Goal: Answer question/provide support

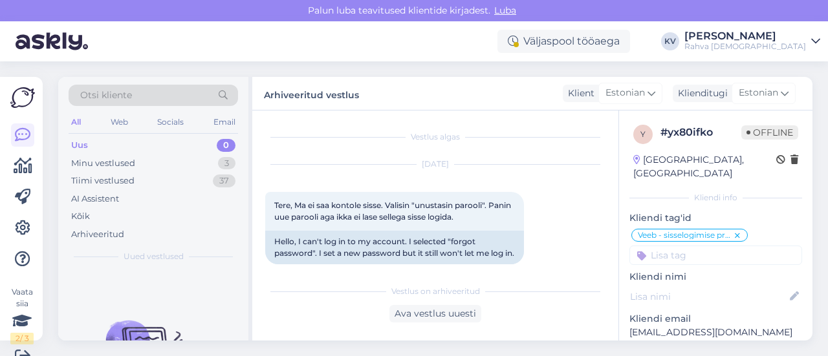
scroll to position [657, 0]
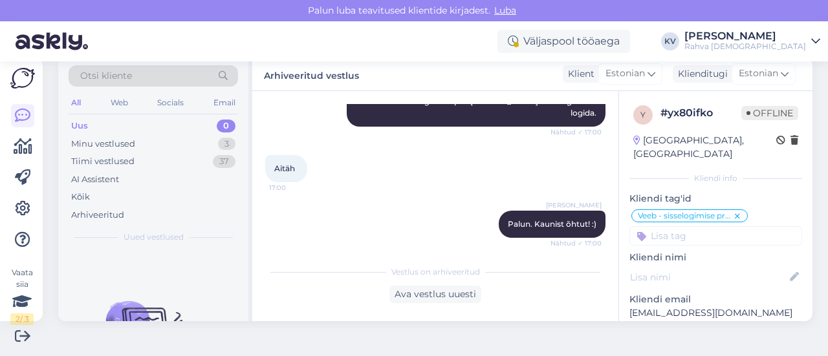
click at [100, 112] on div "All Web Socials Email" at bounding box center [154, 104] width 170 height 20
click at [98, 121] on div "Uus 0" at bounding box center [154, 126] width 170 height 18
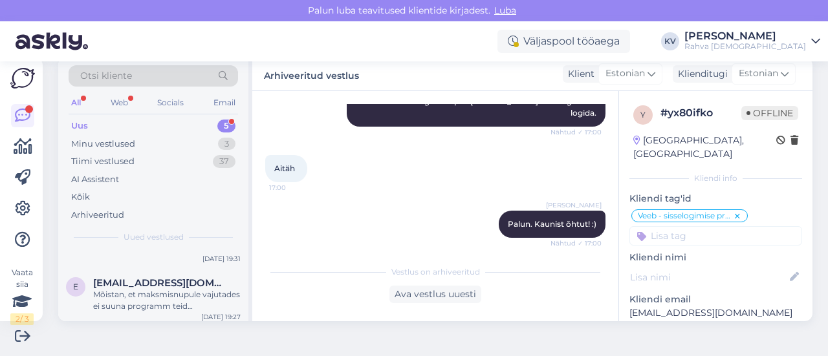
scroll to position [208, 0]
click at [144, 298] on div "Hello! I’d like to know if it would be possible to order two books for me, sinc…" at bounding box center [167, 296] width 148 height 23
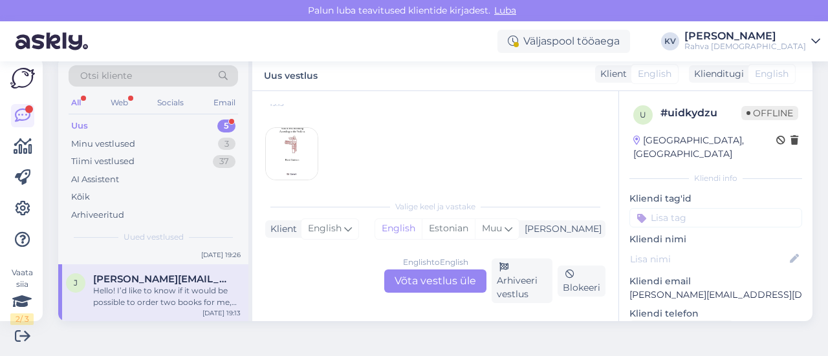
scroll to position [176, 0]
click at [286, 116] on img at bounding box center [292, 137] width 52 height 52
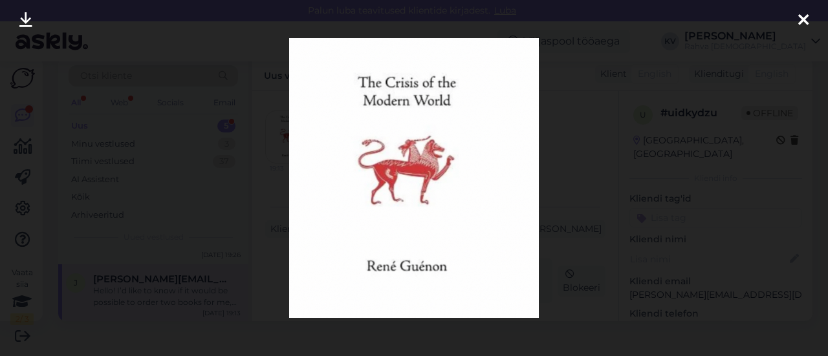
click at [559, 140] on div at bounding box center [414, 178] width 828 height 356
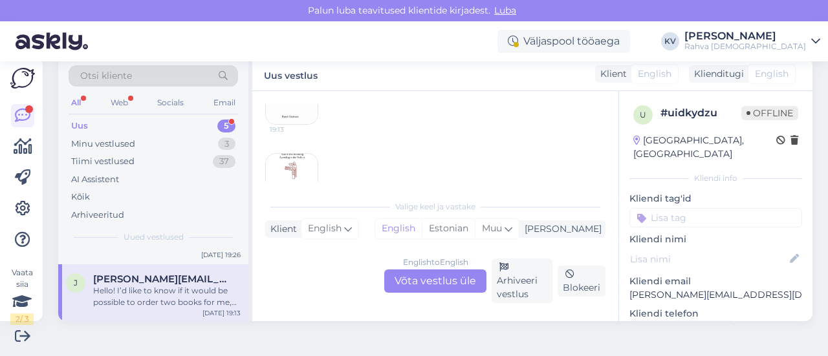
scroll to position [241, 0]
click at [302, 131] on img at bounding box center [292, 154] width 52 height 52
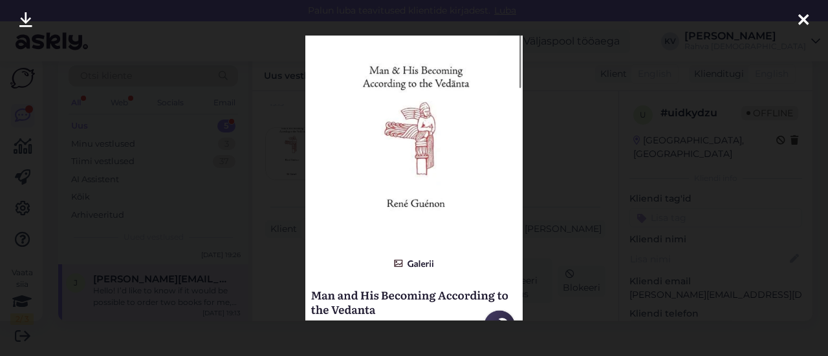
click at [549, 183] on div at bounding box center [414, 178] width 828 height 356
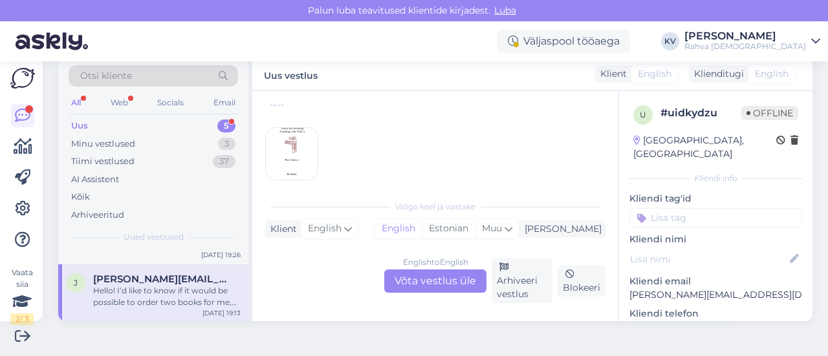
click at [415, 284] on div "English to English Võta vestlus üle" at bounding box center [435, 281] width 102 height 23
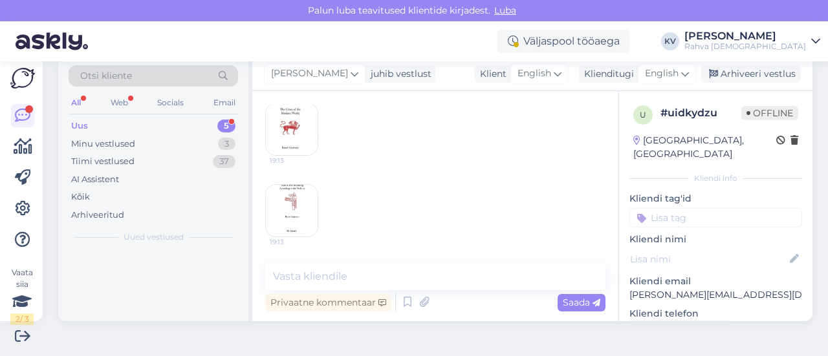
scroll to position [0, 0]
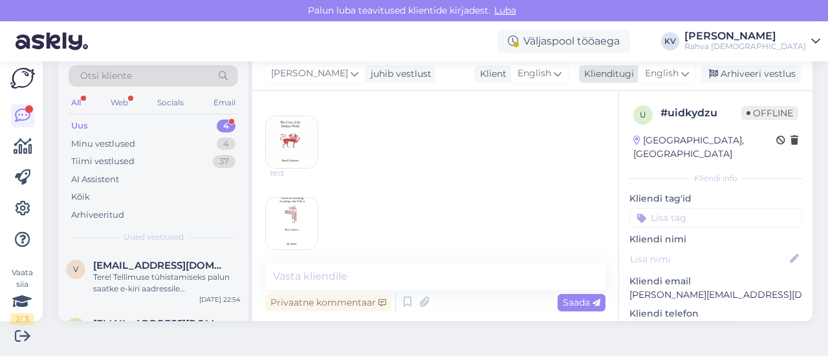
click at [648, 74] on span "English" at bounding box center [662, 74] width 34 height 14
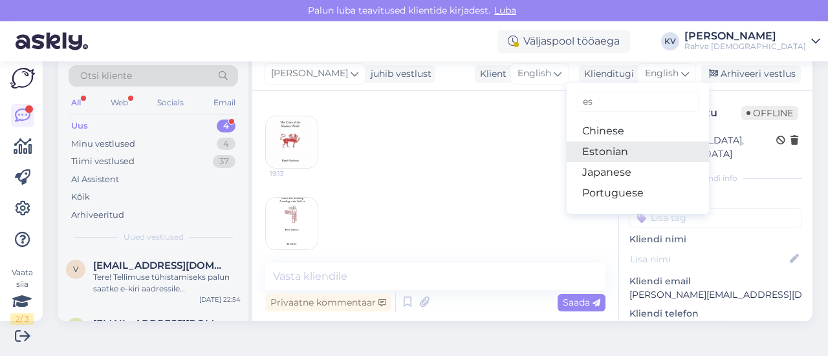
click at [615, 147] on link "Estonian" at bounding box center [638, 152] width 142 height 21
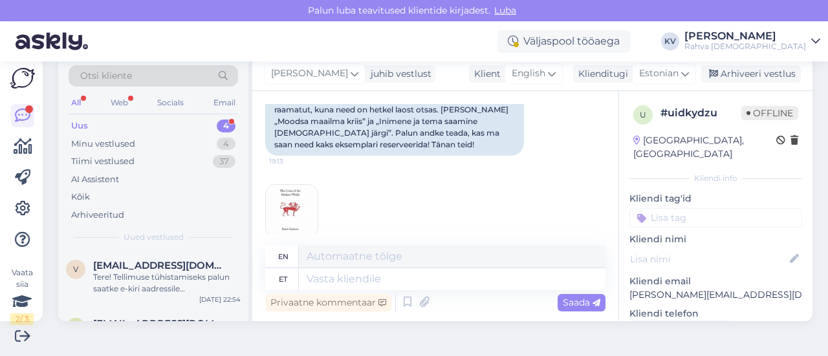
scroll to position [256, 0]
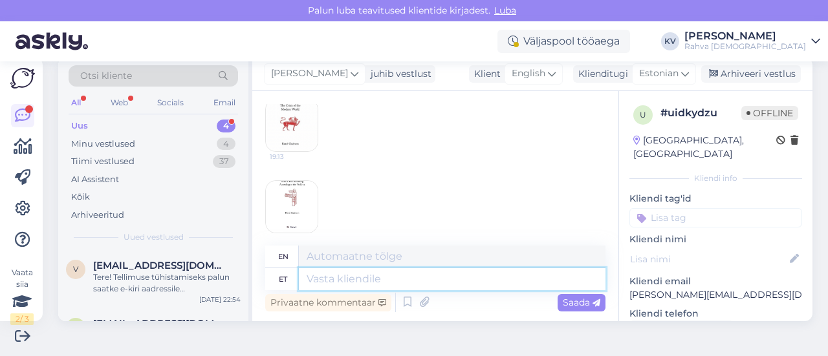
click at [403, 287] on textarea at bounding box center [452, 280] width 307 height 22
type textarea "Kahjuks"
type textarea "Unfortunately"
type textarea "Kahjuks neid"
type textarea "Unfortunately, these"
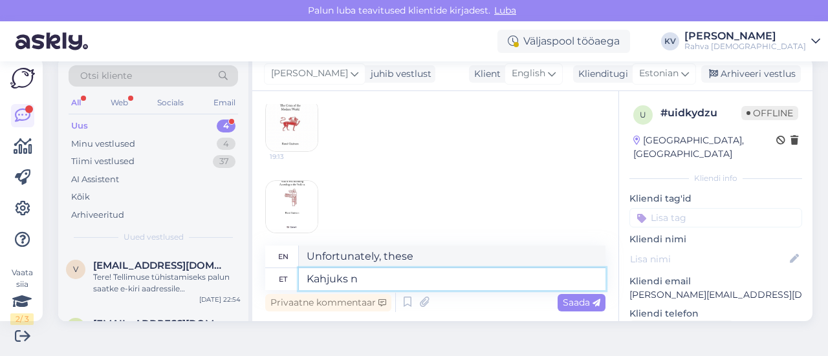
type textarea "Kahjuks"
type textarea "Unfortunately"
type textarea "Kahjuks neid"
type textarea "Unfortunately, these"
type textarea "Kahjuks neid raamatuid ei"
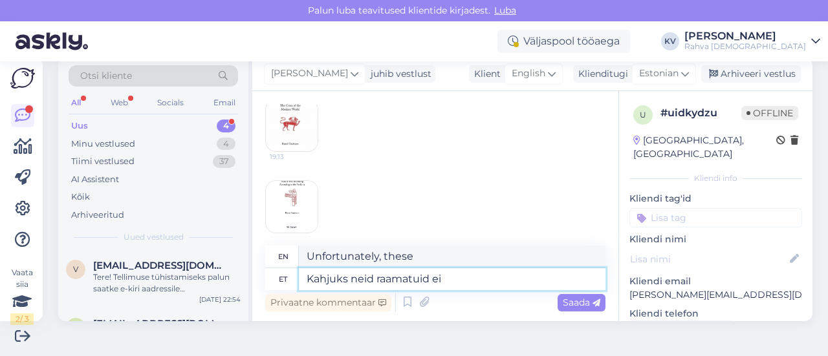
type textarea "Unfortunately, these books"
type textarea "Kahjuks neid raamatuid ei o"
type textarea "Unfortunately, these books are not"
type textarea "Kahjuks neid raamatuid ei ole mei"
type textarea "Unfortunately, these books are not available."
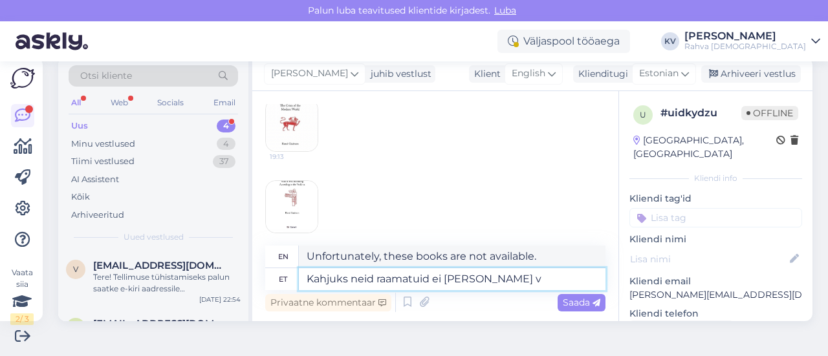
type textarea "Kahjuks neid raamatuid ei ole [PERSON_NAME]"
type textarea "Unfortunately, we don't have these books."
type textarea "Kahjuks neid raamatuid ei [PERSON_NAME] võimalik ju"
type textarea "Unfortunately, we do not have these books available."
type textarea "Kahjuks neid raamatuid ei [PERSON_NAME] võimalik juurde te"
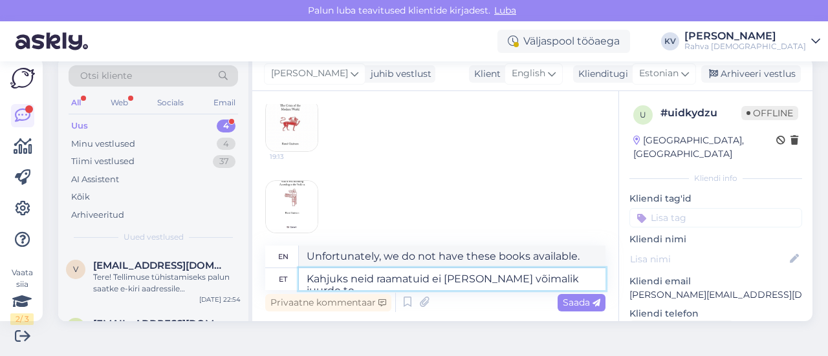
type textarea "Unfortunately, we do not have access to these books."
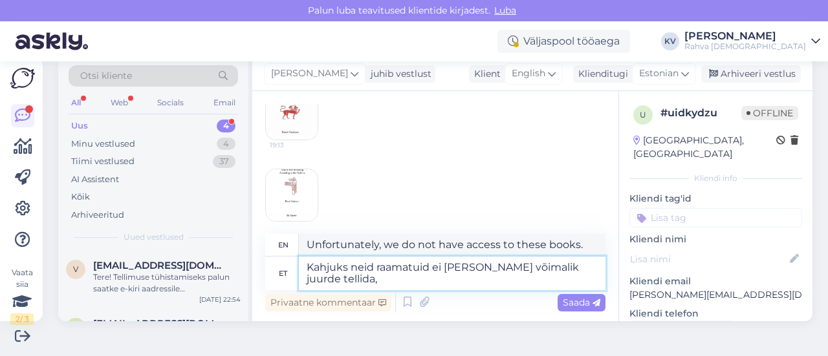
type textarea "Kahjuks neid raamatuid ei [PERSON_NAME] võimalik juurde tellida,"
type textarea "Unfortunately, we are unable to reorder these books."
type textarea "Kahjuks neid raamatuid ei [PERSON_NAME] võimalik juurde tellida, kuna n"
type textarea "Unfortunately, we are unable to reorder these books because"
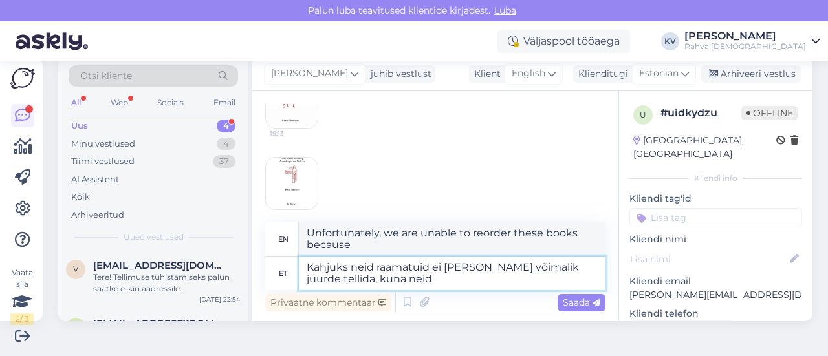
type textarea "Kahjuks neid raamatuid ei [PERSON_NAME] võimalik juurde tellida, kuna neid"
type textarea "Unfortunately, we are unable to reorder these books because they are out of sto…"
type textarea "Kahjuks neid raamatuid ei [PERSON_NAME] võimalik juurde tellida, kuna [PERSON_N…"
type textarea "Unfortunately, we are unable to order these books again because they are out of…"
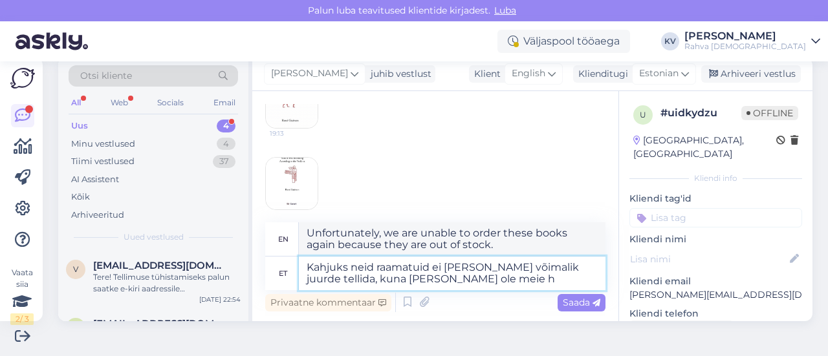
type textarea "Kahjuks neid raamatuid ei [PERSON_NAME] võimalik juurde tellida, kuna [PERSON_N…"
type textarea "Unfortunately, we are unable to order these books again, as they are not in our…"
type textarea "Kahjuks neid raamatuid ei [PERSON_NAME] võimalik juurde tellida, kuna [PERSON_N…"
type textarea "Unfortunately, we are unable to order these books because our supplier does not…"
type textarea "Kahjuks neid raamatuid ei [PERSON_NAME] võimalik juurde tellida, kuna [PERSON_N…"
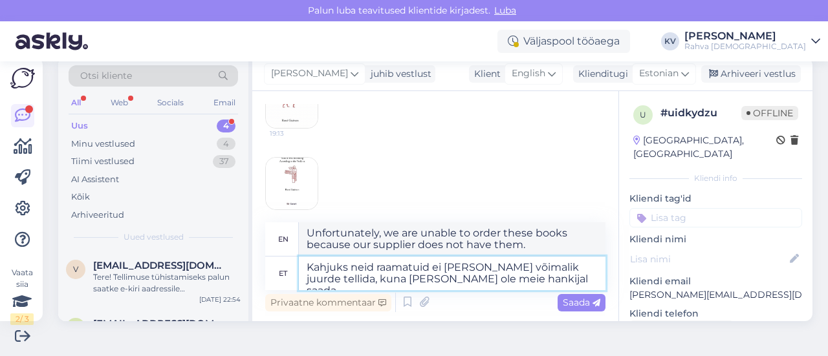
type textarea "Unfortunately, we are unable to order these books again because our supplier do…"
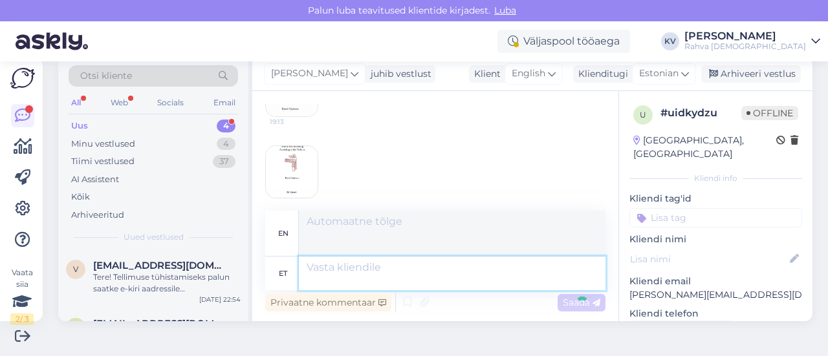
scroll to position [384, 0]
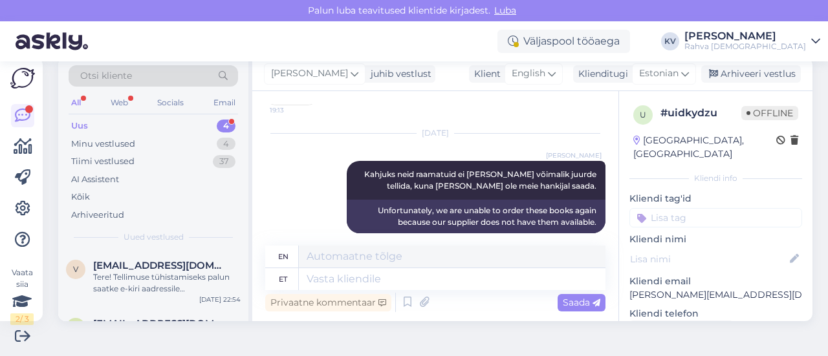
click at [679, 208] on input at bounding box center [716, 217] width 173 height 19
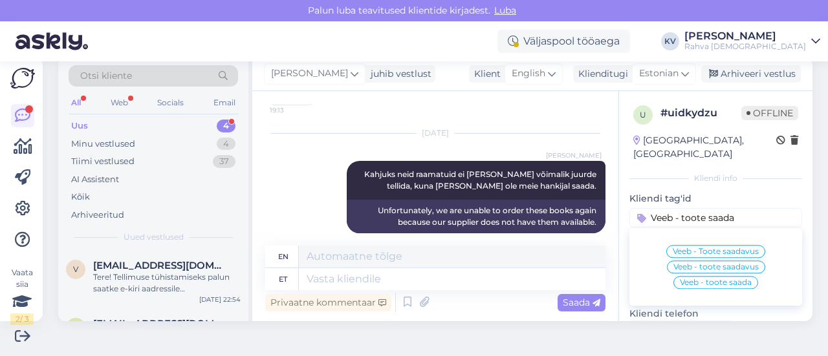
type input "Veeb - toote saada"
click at [691, 248] on span "Veeb - Toote saadavus" at bounding box center [716, 252] width 86 height 8
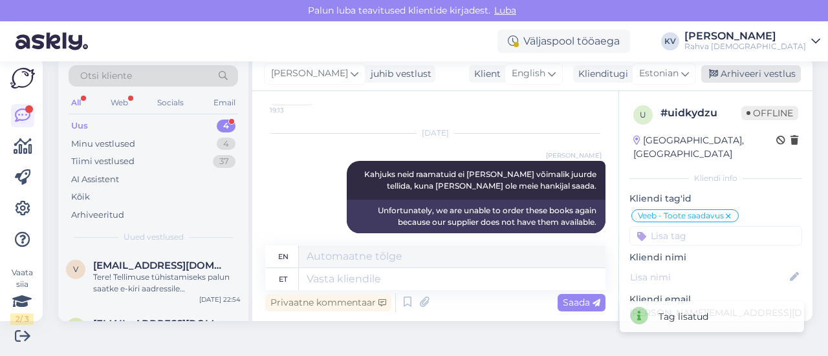
click at [739, 76] on div "Arhiveeri vestlus" at bounding box center [751, 73] width 100 height 17
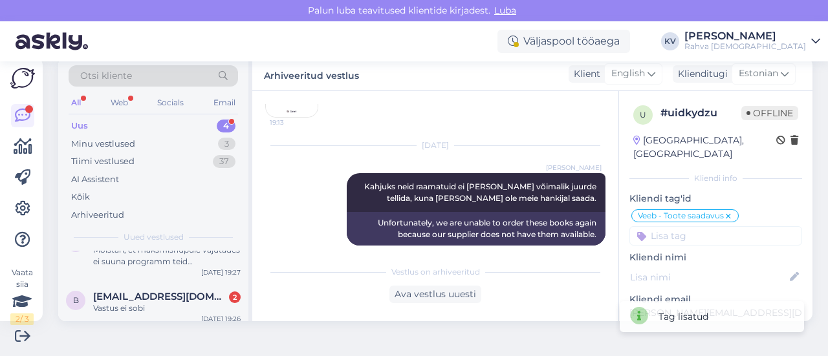
scroll to position [149, 0]
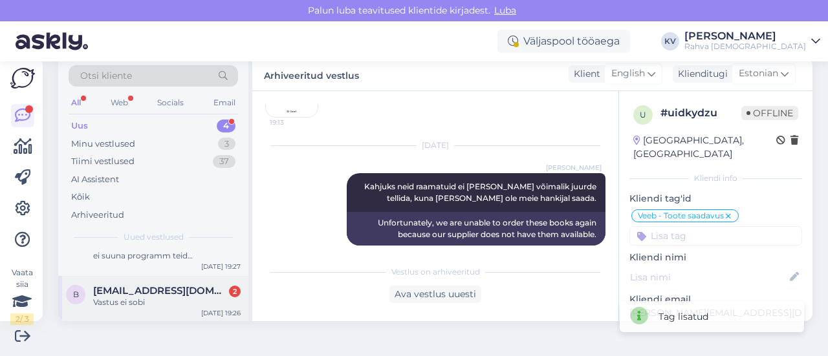
click at [126, 293] on span "[EMAIL_ADDRESS][DOMAIN_NAME]" at bounding box center [160, 291] width 135 height 12
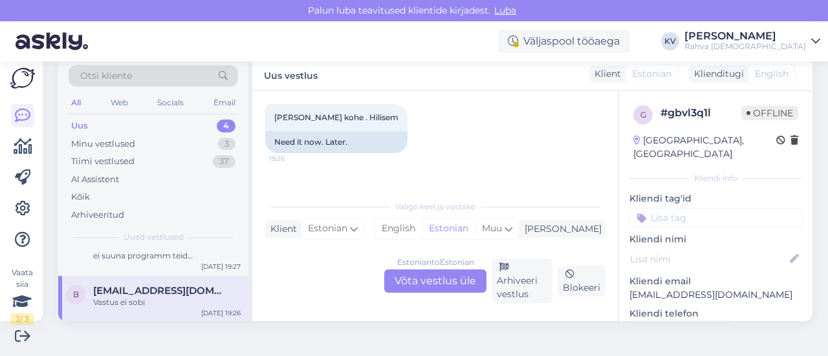
scroll to position [322, 0]
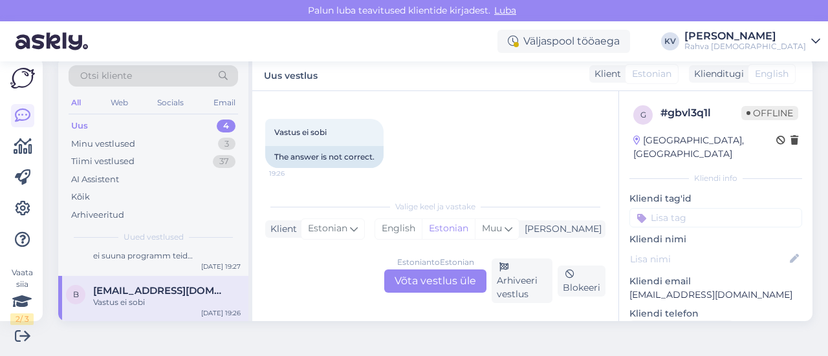
click at [410, 288] on div "Estonian to Estonian Võta vestlus üle" at bounding box center [435, 281] width 102 height 23
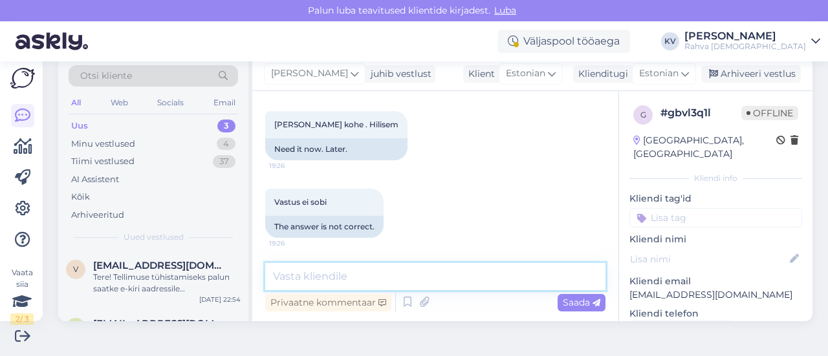
click at [380, 285] on textarea at bounding box center [435, 276] width 340 height 27
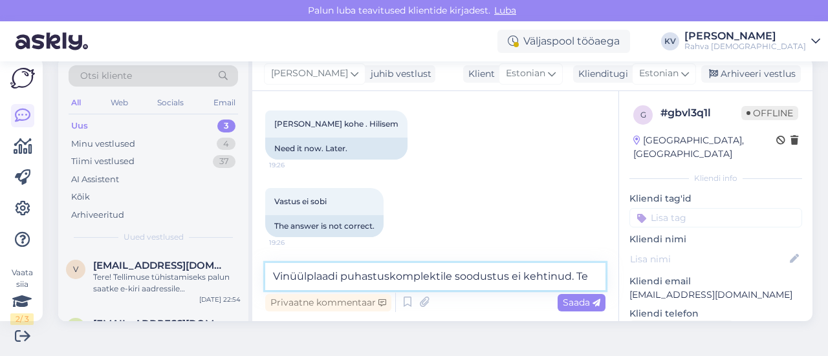
scroll to position [252, 0]
click at [274, 274] on textarea "Vinüülplaadi puhastuskomplektile soodustus ei kehtinud." at bounding box center [435, 276] width 340 height 27
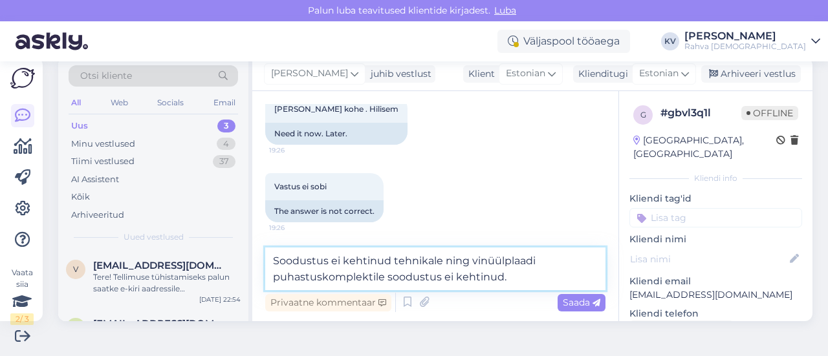
drag, startPoint x: 505, startPoint y: 280, endPoint x: 371, endPoint y: 274, distance: 134.0
click at [371, 274] on textarea "Soodustus ei kehtinud tehnikale ning vinüülplaadi puhastuskomplektile soodustus…" at bounding box center [435, 269] width 340 height 43
type textarea "Soodustus ei kehtinud tehnikale ning vinüülplaadi puhastuskomplekt kuulub tehni…"
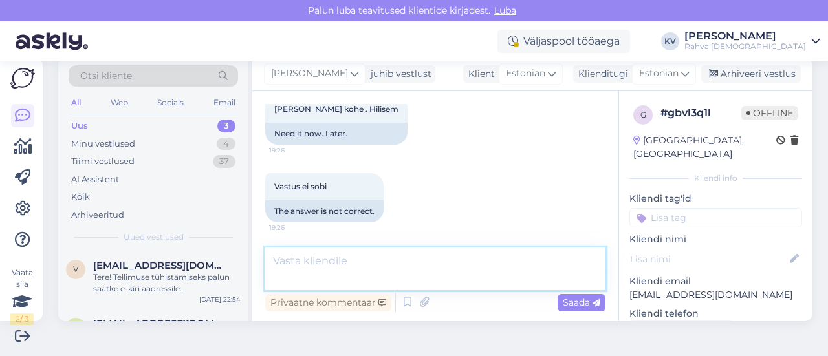
scroll to position [346, 0]
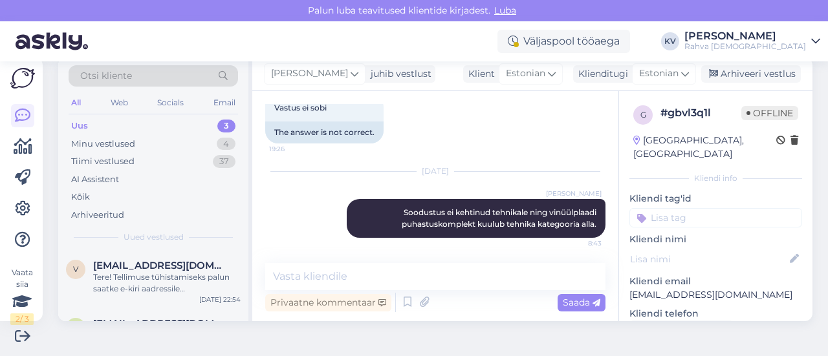
click at [688, 208] on input at bounding box center [716, 217] width 173 height 19
type input "Veeb - e-s"
click at [701, 248] on span "Veeb - e-smaspäev kampaania" at bounding box center [716, 252] width 104 height 8
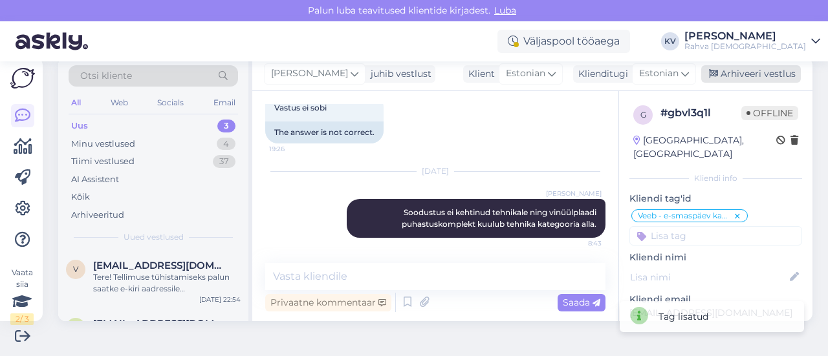
click at [731, 76] on div "Arhiveeri vestlus" at bounding box center [751, 73] width 100 height 17
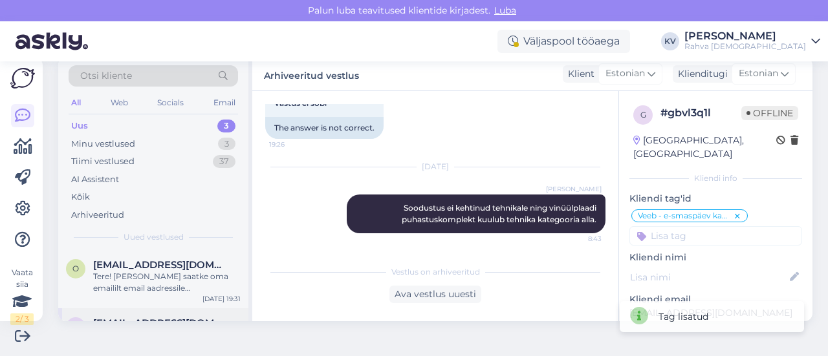
scroll to position [103, 0]
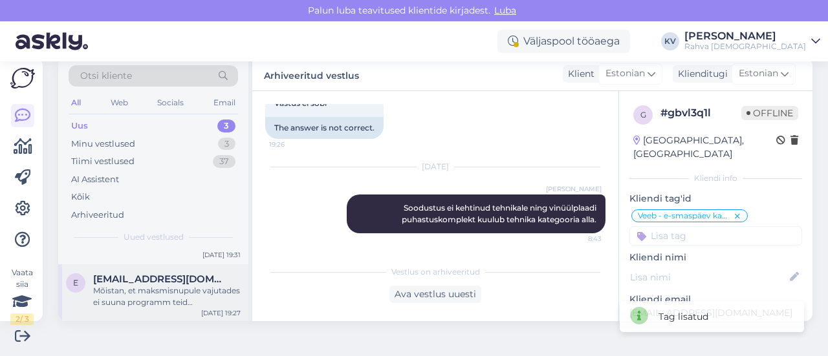
click at [130, 296] on div "Mõistan, et maksmisnupule vajutades ei suuna programm teid [PERSON_NAME]. See o…" at bounding box center [167, 296] width 148 height 23
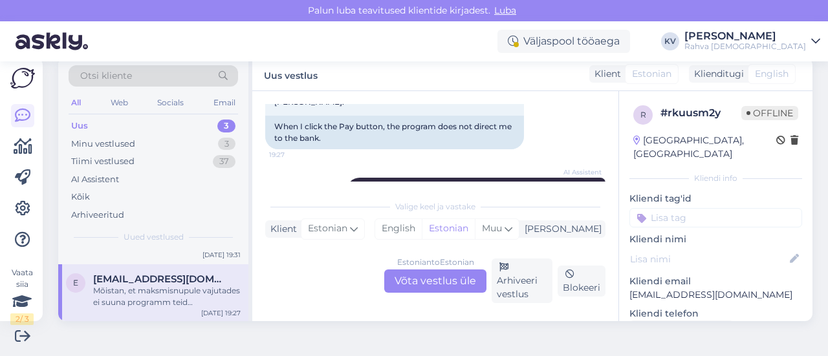
scroll to position [684, 0]
